Goal: Navigation & Orientation: Find specific page/section

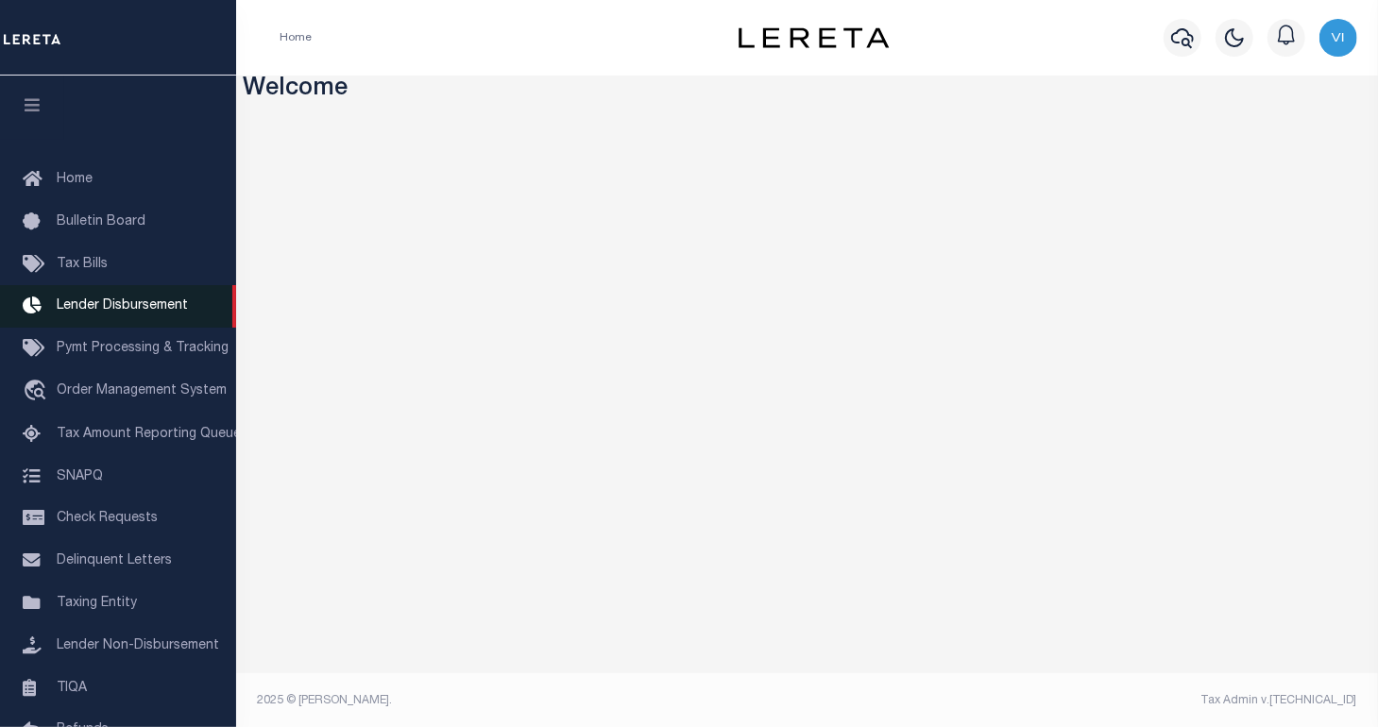
click at [147, 313] on span "Lender Disbursement" at bounding box center [122, 305] width 131 height 13
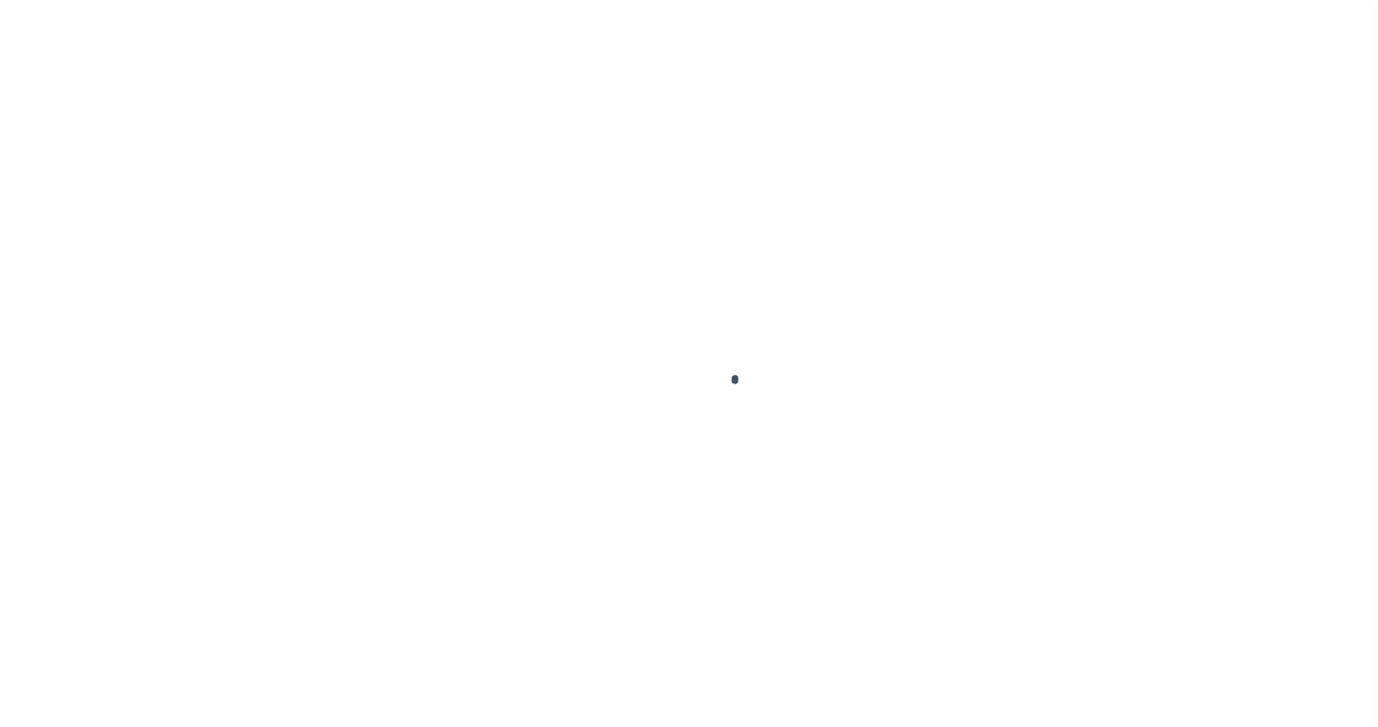
scroll to position [34, 0]
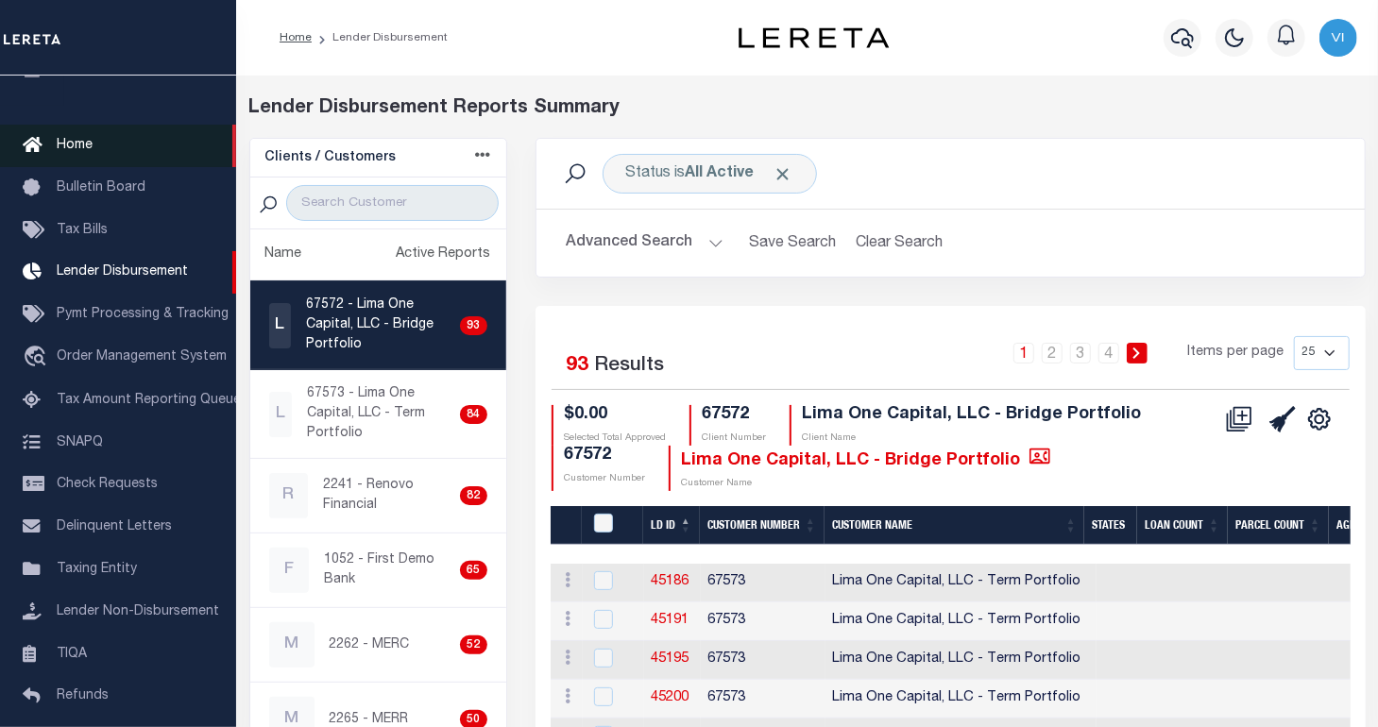
click at [106, 132] on link "Home" at bounding box center [118, 146] width 236 height 43
